Goal: Book appointment/travel/reservation

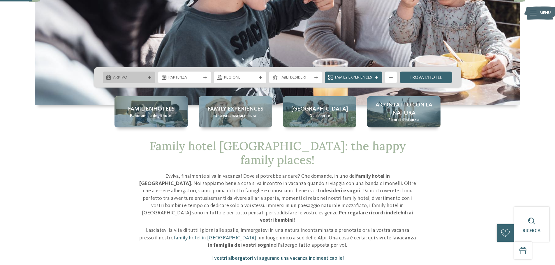
click at [135, 79] on span "Arrivo" at bounding box center [129, 78] width 32 height 6
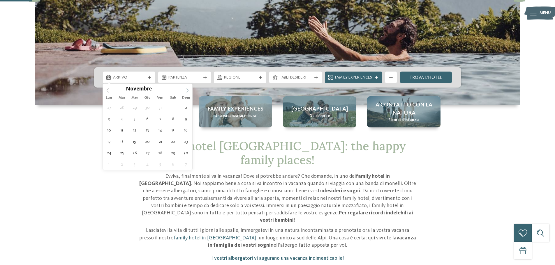
click at [186, 89] on icon at bounding box center [187, 91] width 4 height 4
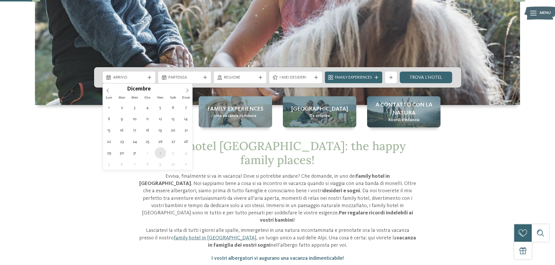
type div "[DATE]"
type input "****"
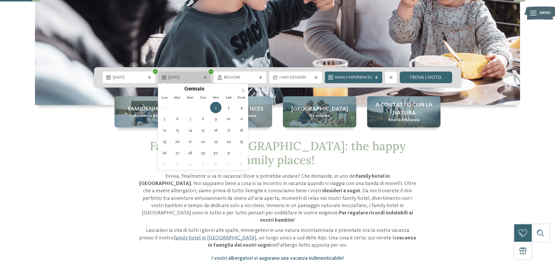
click at [169, 79] on span "[DATE]" at bounding box center [184, 78] width 32 height 6
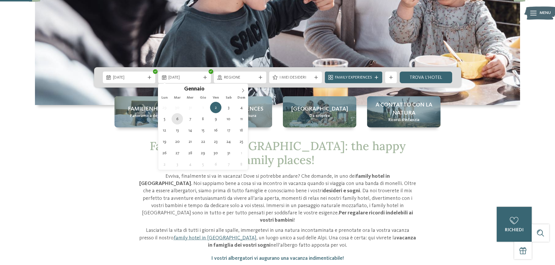
type div "[DATE]"
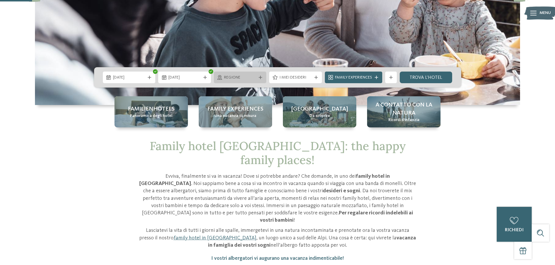
click at [241, 77] on span "Regione" at bounding box center [240, 78] width 32 height 6
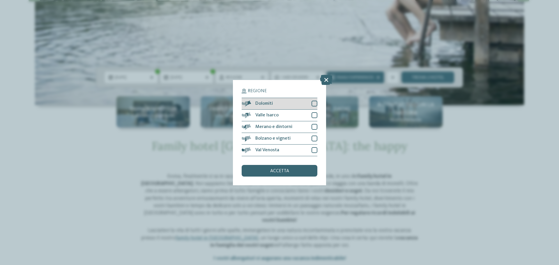
click at [316, 103] on div at bounding box center [315, 104] width 6 height 6
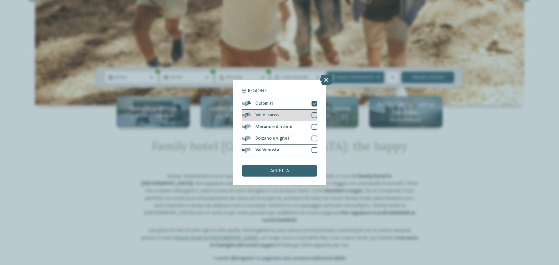
click at [314, 115] on div at bounding box center [315, 115] width 6 height 6
click at [315, 138] on div at bounding box center [315, 139] width 6 height 6
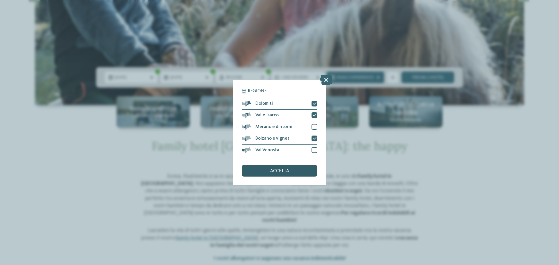
click at [270, 173] on span "accetta" at bounding box center [279, 171] width 19 height 5
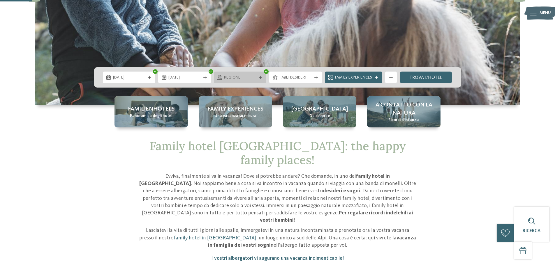
click at [235, 78] on span "Regione" at bounding box center [240, 78] width 32 height 6
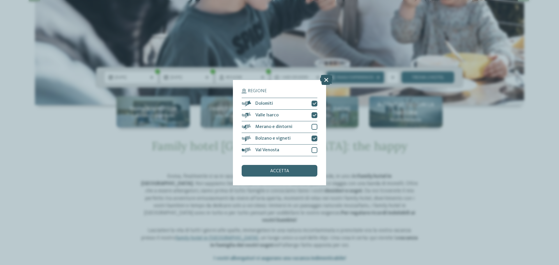
click at [327, 78] on icon at bounding box center [326, 80] width 13 height 10
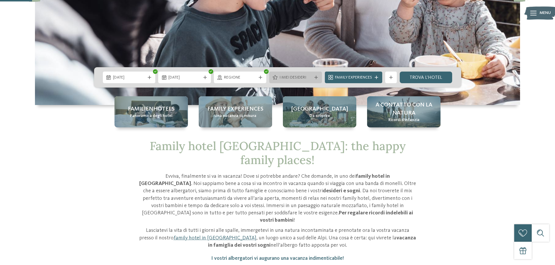
click at [287, 78] on span "I miei desideri" at bounding box center [295, 78] width 32 height 6
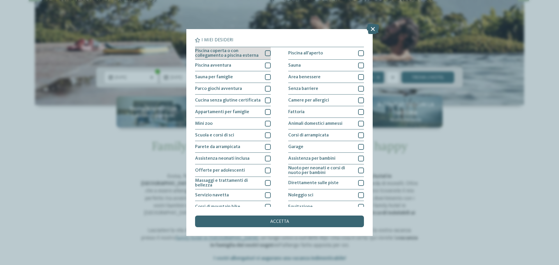
click at [267, 53] on div at bounding box center [268, 53] width 6 height 6
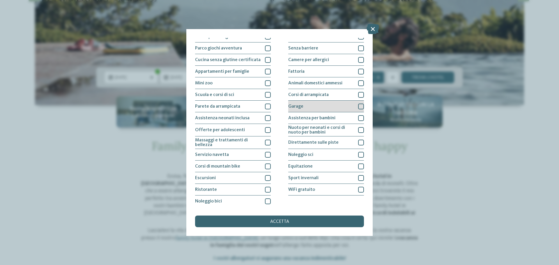
scroll to position [41, 0]
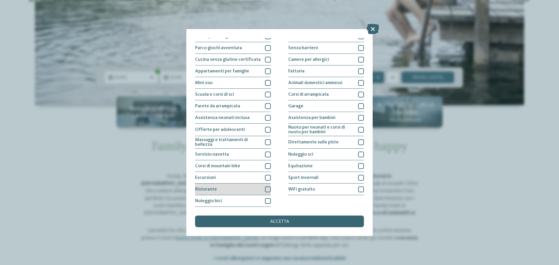
click at [267, 189] on div at bounding box center [268, 190] width 6 height 6
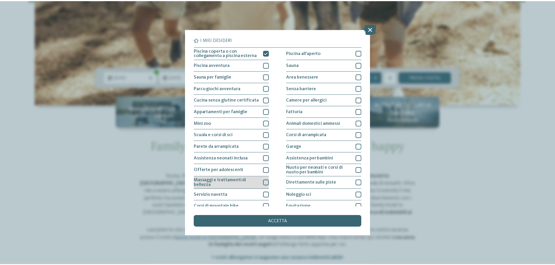
scroll to position [0, 0]
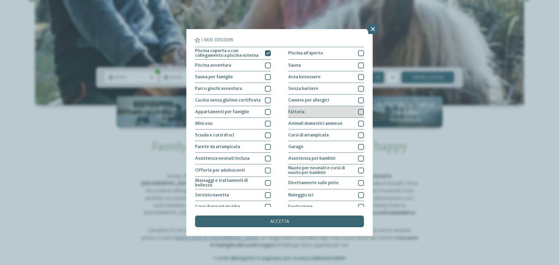
click at [358, 112] on div at bounding box center [361, 112] width 6 height 6
click at [276, 220] on span "accetta" at bounding box center [279, 222] width 19 height 5
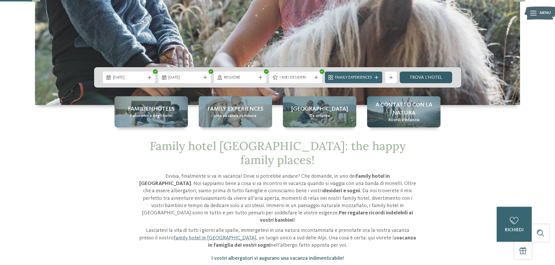
click at [424, 78] on link "trova l’hotel" at bounding box center [426, 78] width 53 height 12
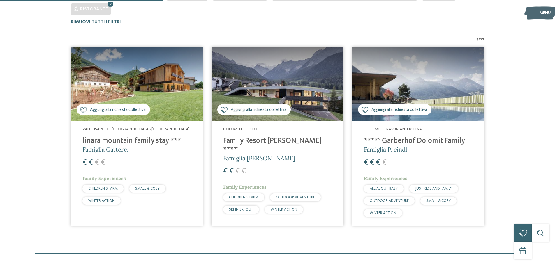
scroll to position [235, 0]
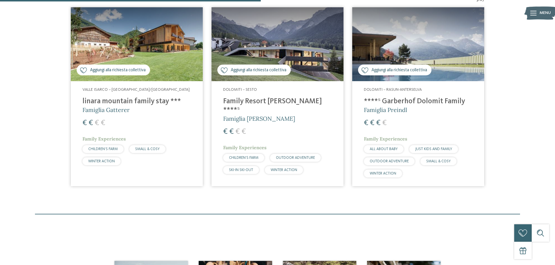
click at [105, 99] on h4 "linara mountain family stay ***" at bounding box center [136, 101] width 109 height 9
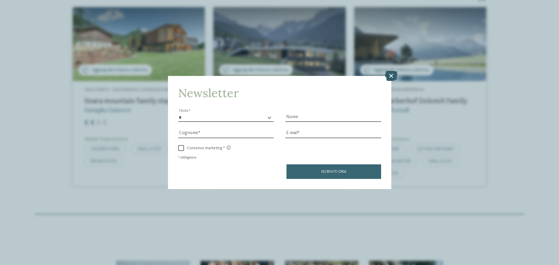
click at [389, 77] on icon at bounding box center [391, 76] width 13 height 10
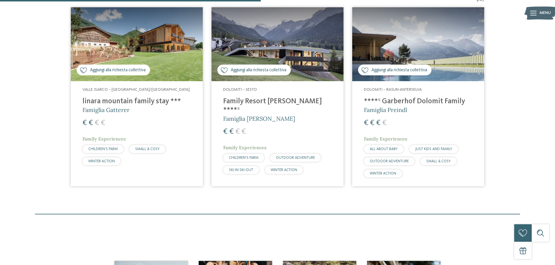
click at [252, 105] on h4 "Family Resort [PERSON_NAME] ****ˢ" at bounding box center [277, 105] width 109 height 17
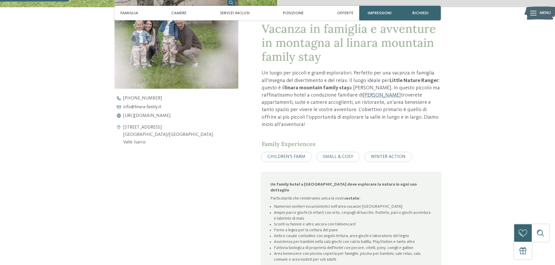
scroll to position [233, 0]
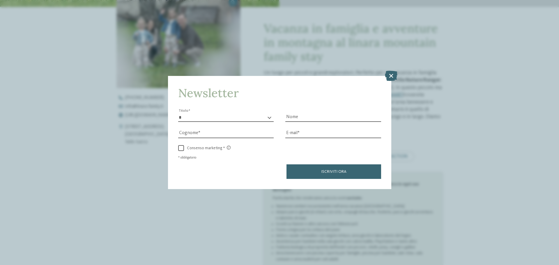
click at [394, 75] on icon at bounding box center [391, 76] width 13 height 10
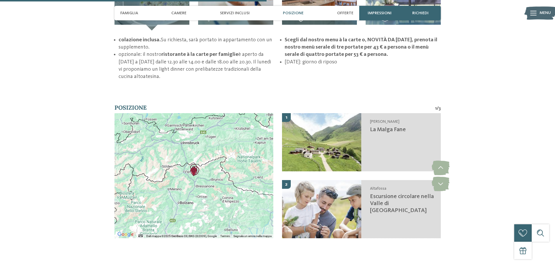
scroll to position [903, 0]
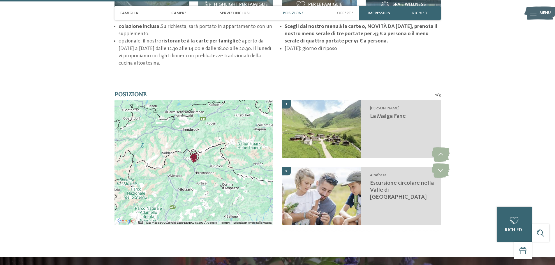
click at [223, 160] on div at bounding box center [194, 162] width 159 height 125
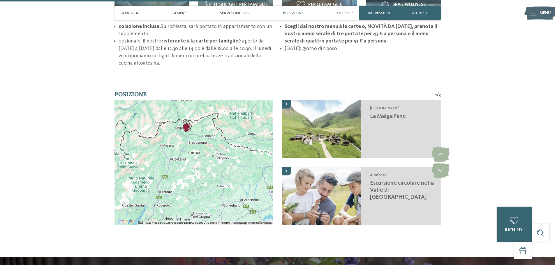
drag, startPoint x: 196, startPoint y: 164, endPoint x: 190, endPoint y: 129, distance: 35.8
click at [190, 130] on div at bounding box center [194, 162] width 159 height 125
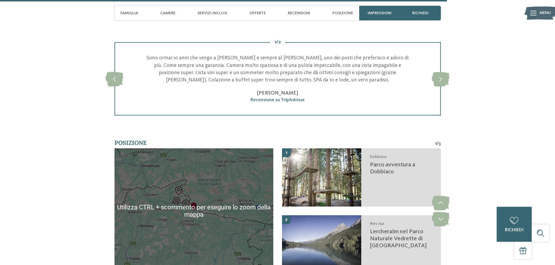
scroll to position [1428, 0]
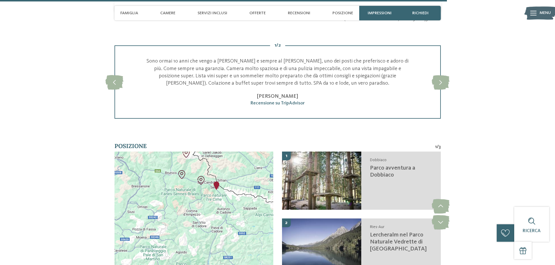
drag, startPoint x: 191, startPoint y: 214, endPoint x: 246, endPoint y: 213, distance: 55.1
click at [246, 213] on div at bounding box center [194, 214] width 159 height 125
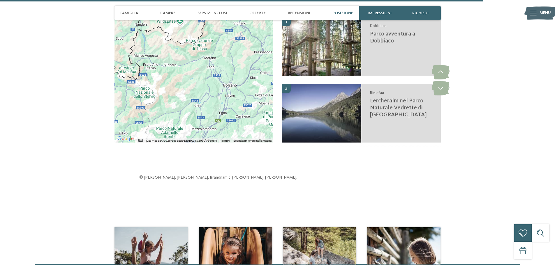
scroll to position [1544, 0]
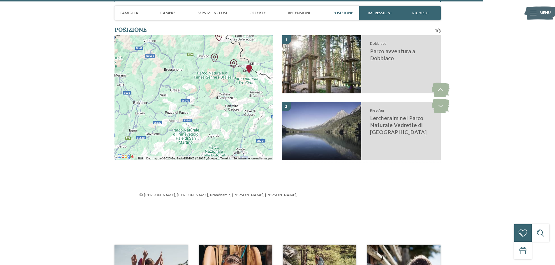
drag, startPoint x: 247, startPoint y: 98, endPoint x: 156, endPoint y: 97, distance: 91.5
click at [156, 97] on div at bounding box center [194, 97] width 159 height 125
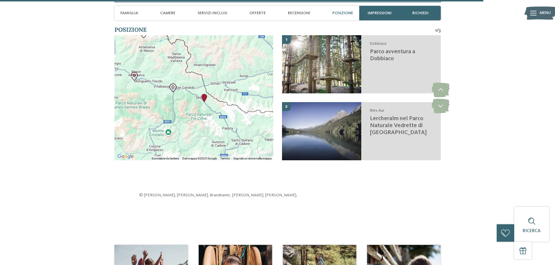
drag, startPoint x: 238, startPoint y: 87, endPoint x: 196, endPoint y: 115, distance: 51.2
click at [196, 115] on div at bounding box center [194, 97] width 159 height 125
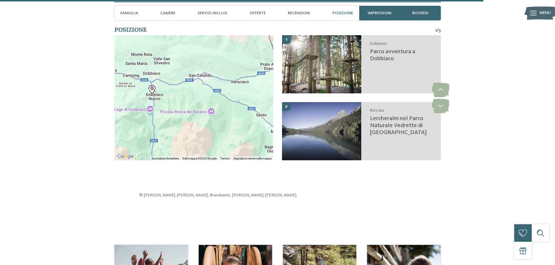
drag, startPoint x: 165, startPoint y: 110, endPoint x: 255, endPoint y: 136, distance: 93.1
click at [256, 136] on div at bounding box center [194, 97] width 159 height 125
